Goal: Task Accomplishment & Management: Manage account settings

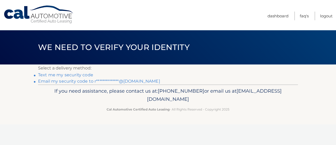
click at [65, 79] on link "**********" at bounding box center [99, 81] width 122 height 5
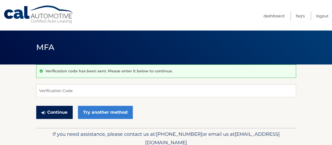
click at [59, 113] on button "Continue" at bounding box center [54, 112] width 36 height 13
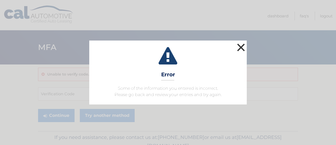
click at [242, 49] on button "×" at bounding box center [241, 47] width 11 height 11
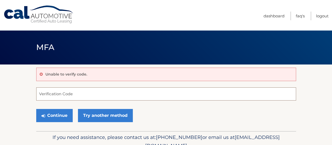
click at [77, 95] on input "Verification Code" at bounding box center [166, 93] width 260 height 13
type input "4"
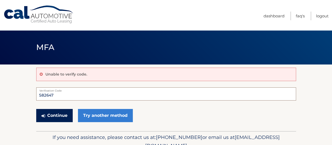
type input "582647"
click at [39, 112] on button "Continue" at bounding box center [54, 115] width 36 height 13
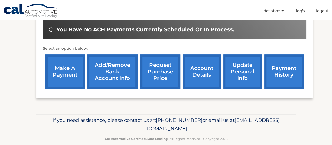
scroll to position [200, 0]
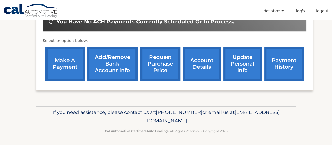
click at [110, 66] on link "Add/Remove bank account info" at bounding box center [112, 63] width 50 height 34
